Goal: Information Seeking & Learning: Learn about a topic

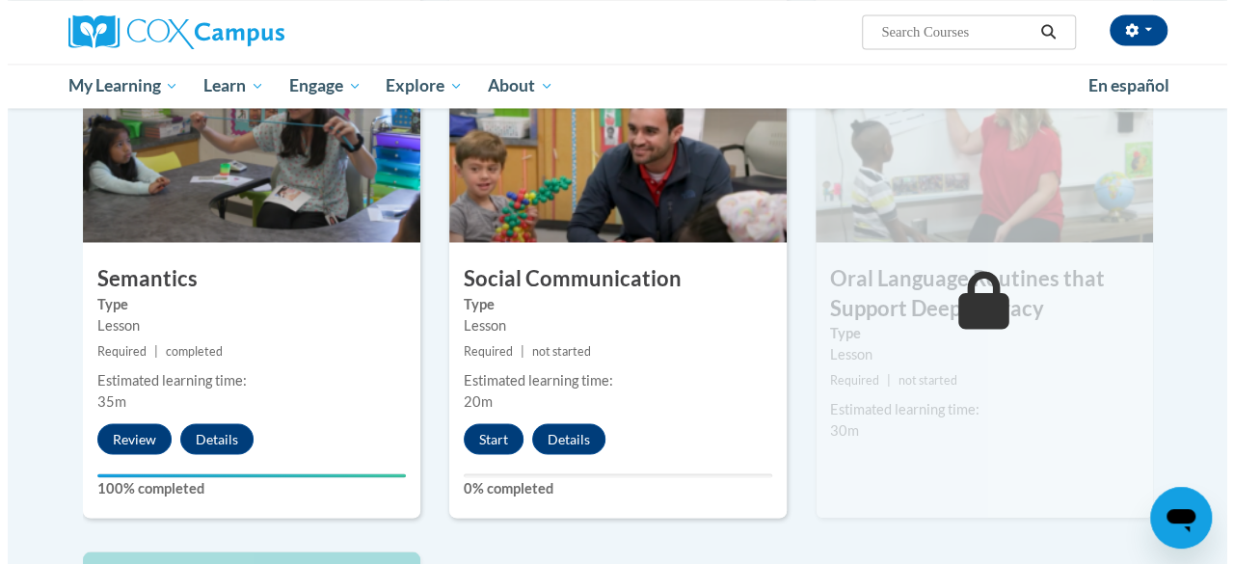
scroll to position [1622, 0]
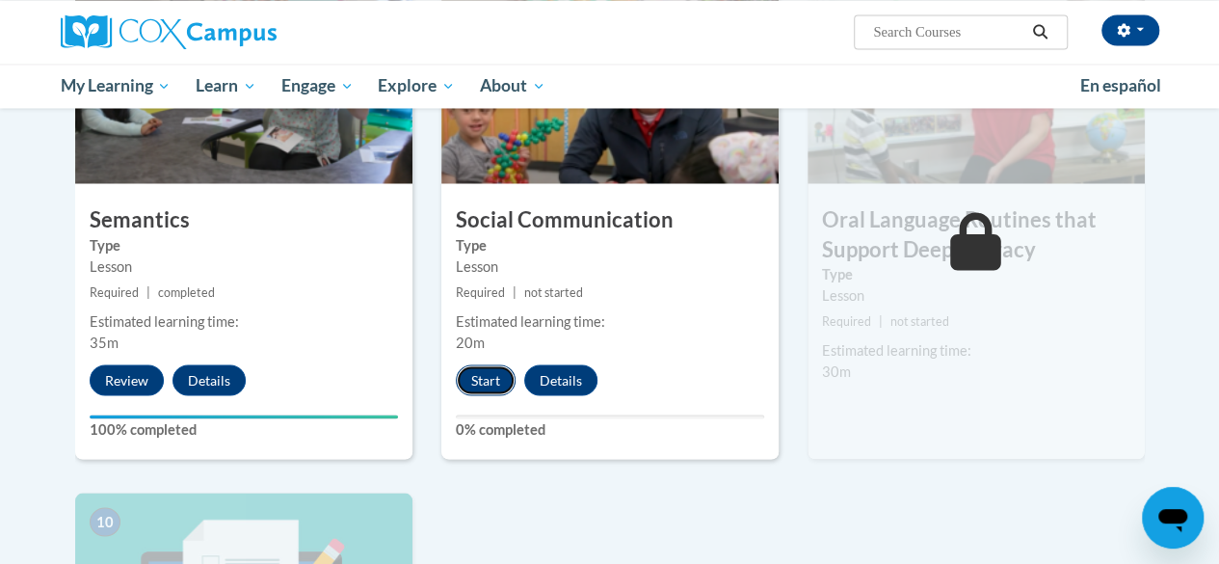
click at [484, 379] on button "Start" at bounding box center [486, 379] width 60 height 31
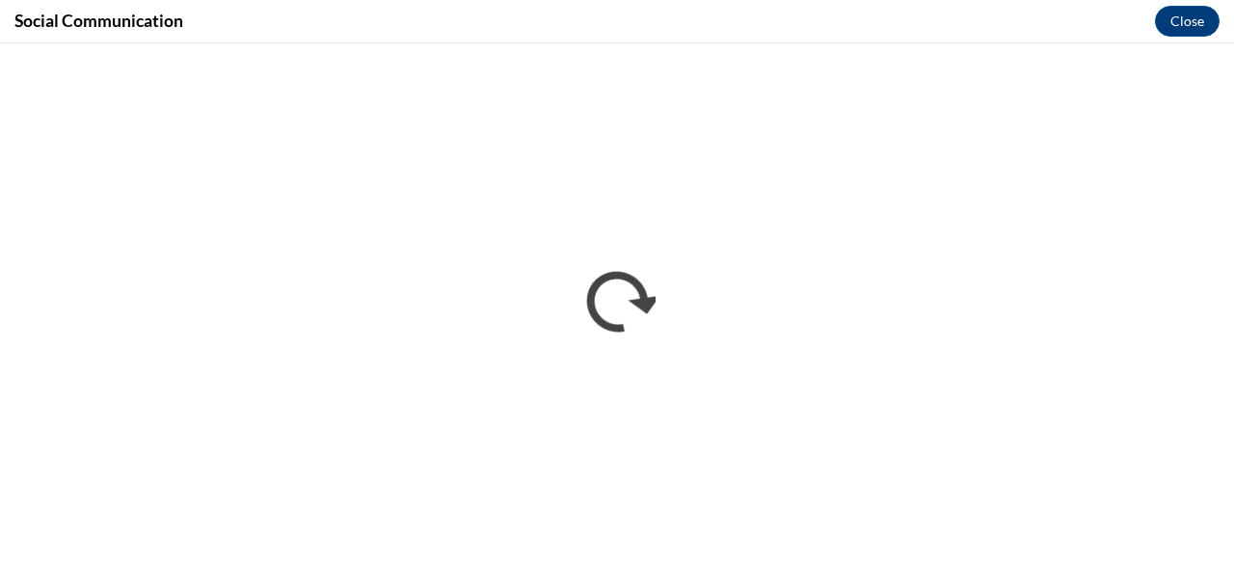
scroll to position [0, 0]
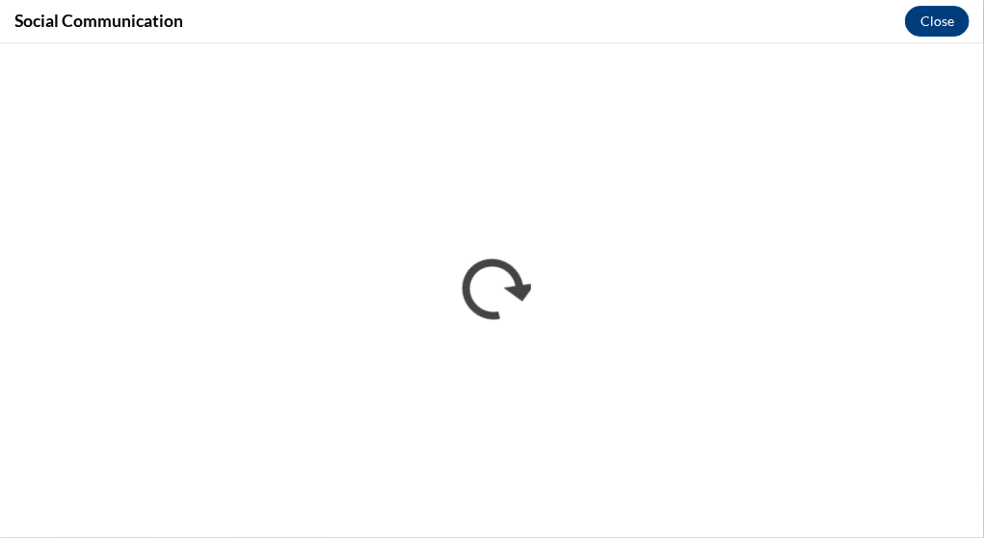
click at [705, 28] on div "Social Communication Close" at bounding box center [492, 21] width 984 height 43
